Goal: Task Accomplishment & Management: Use online tool/utility

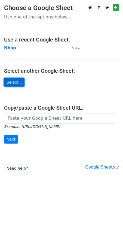
click at [18, 83] on link "Select..." at bounding box center [14, 82] width 20 height 8
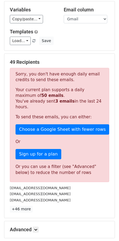
scroll to position [55, 0]
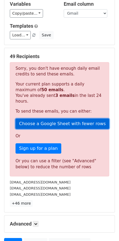
click at [83, 119] on link "Choose a Google Sheet with fewer rows" at bounding box center [61, 124] width 93 height 10
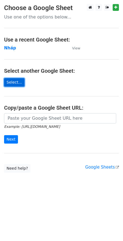
click at [11, 84] on link "Select..." at bounding box center [14, 82] width 20 height 8
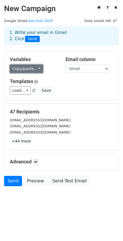
click at [29, 70] on link "Copy/paste..." at bounding box center [26, 69] width 33 height 8
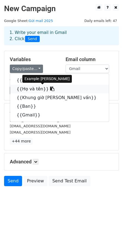
click at [29, 86] on link "{{Họ và tên}}" at bounding box center [59, 89] width 99 height 9
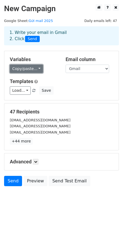
click at [27, 67] on link "Copy/paste..." at bounding box center [26, 69] width 33 height 8
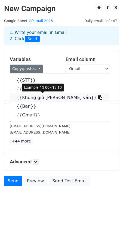
click at [25, 97] on link "{{Khung giờ [PERSON_NAME] vấn}}" at bounding box center [59, 97] width 99 height 9
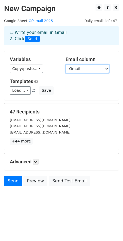
click at [87, 69] on select "STT Họ và tên Khung giờ phỏng vấn Ban Gmail" at bounding box center [86, 69] width 43 height 8
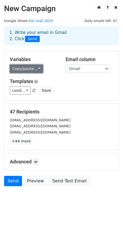
click at [36, 68] on link "Copy/paste..." at bounding box center [26, 69] width 33 height 8
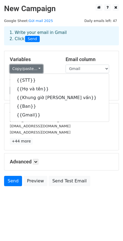
click at [36, 68] on link "Copy/paste..." at bounding box center [26, 69] width 33 height 8
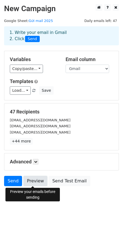
click at [37, 181] on link "Preview" at bounding box center [35, 181] width 24 height 10
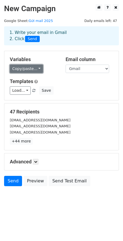
click at [37, 71] on link "Copy/paste..." at bounding box center [26, 69] width 33 height 8
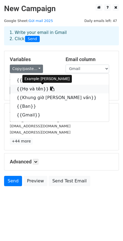
click at [50, 89] on icon at bounding box center [52, 89] width 4 height 4
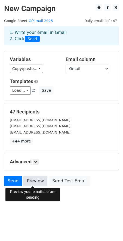
click at [41, 182] on link "Preview" at bounding box center [35, 181] width 24 height 10
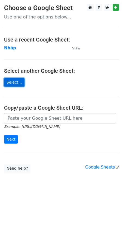
click at [15, 85] on link "Select..." at bounding box center [14, 82] width 20 height 8
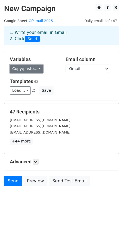
click at [17, 68] on link "Copy/paste..." at bounding box center [26, 69] width 33 height 8
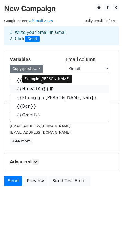
click at [38, 89] on link "{{Họ và tên}}" at bounding box center [59, 89] width 99 height 9
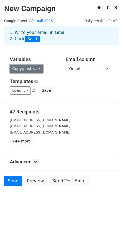
click at [31, 68] on link "Copy/paste..." at bounding box center [26, 69] width 33 height 8
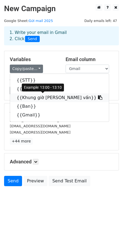
click at [33, 99] on link "{{Khung giờ phỏng vấn}}" at bounding box center [59, 97] width 99 height 9
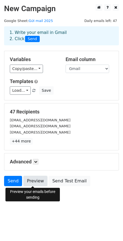
click at [38, 183] on link "Preview" at bounding box center [35, 181] width 24 height 10
click at [37, 183] on link "Preview" at bounding box center [35, 181] width 24 height 10
click at [40, 182] on link "Preview" at bounding box center [35, 181] width 24 height 10
click at [35, 182] on link "Preview" at bounding box center [35, 181] width 24 height 10
click at [40, 183] on link "Preview" at bounding box center [35, 181] width 24 height 10
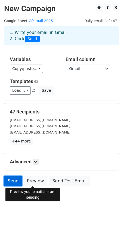
click at [13, 183] on link "Send" at bounding box center [13, 181] width 18 height 10
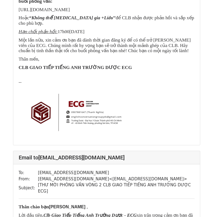
scroll to position [572, 0]
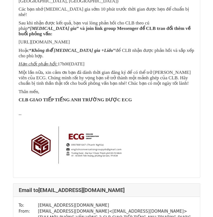
scroll to position [8325, 0]
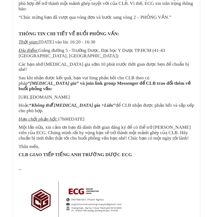
scroll to position [13032, 0]
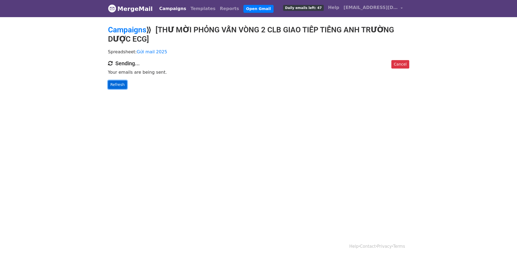
click at [120, 87] on link "Refresh" at bounding box center [117, 84] width 19 height 8
click at [115, 85] on link "Refresh" at bounding box center [117, 84] width 19 height 8
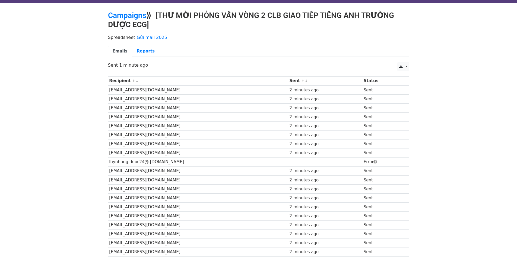
scroll to position [18, 0]
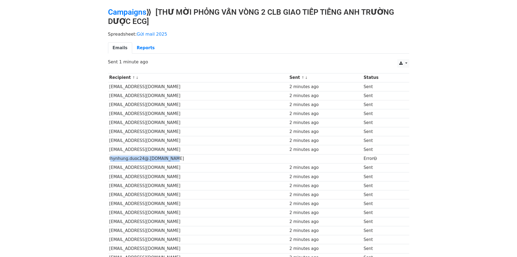
drag, startPoint x: 170, startPoint y: 158, endPoint x: 108, endPoint y: 157, distance: 62.5
click at [108, 157] on td "lhynhung.duoc24@.[DOMAIN_NAME]" at bounding box center [198, 158] width 180 height 9
click at [144, 161] on td "lhynhung.duoc24@.[DOMAIN_NAME]" at bounding box center [198, 158] width 180 height 9
click at [145, 158] on td "lhynhung.duoc24@.[DOMAIN_NAME]" at bounding box center [198, 158] width 180 height 9
click at [167, 153] on td "nminh22112006@gmail.com" at bounding box center [198, 149] width 180 height 9
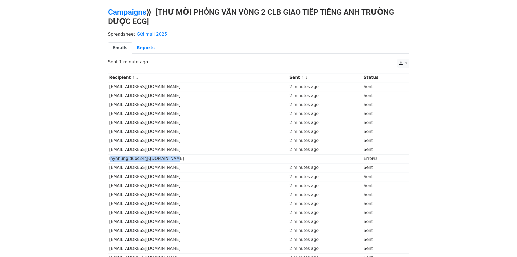
drag, startPoint x: 163, startPoint y: 159, endPoint x: 109, endPoint y: 157, distance: 54.3
click at [109, 157] on td "lhynhung.duoc24@.ump.edu.vn" at bounding box center [198, 158] width 180 height 9
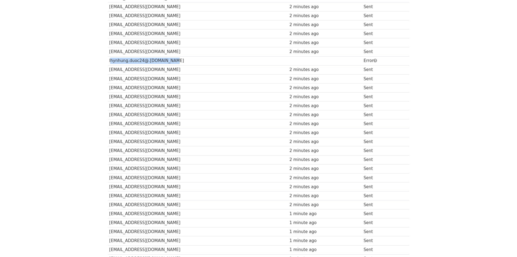
scroll to position [100, 0]
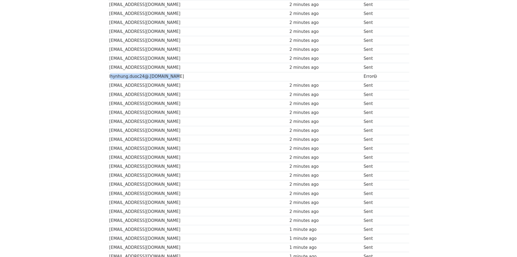
copy td "lhynhung.duoc24@.ump.edu.vn"
